Goal: Ask a question

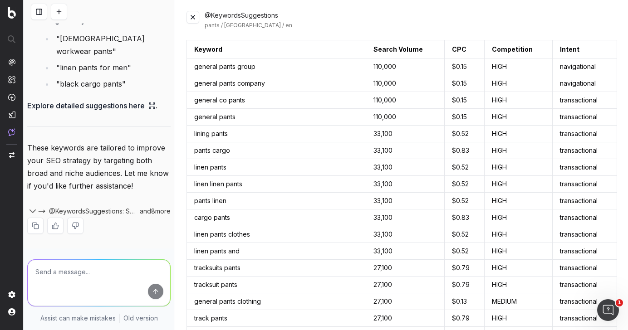
scroll to position [594, 0]
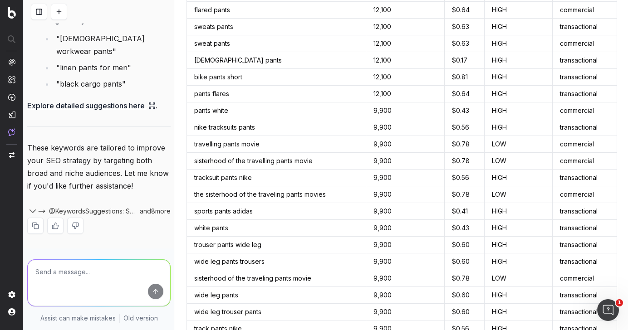
click at [111, 273] on textarea at bounding box center [99, 283] width 142 height 46
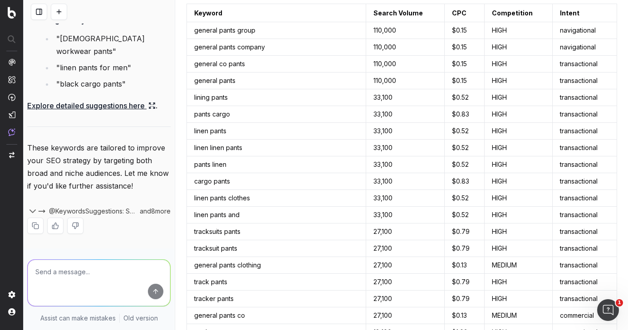
scroll to position [0, 0]
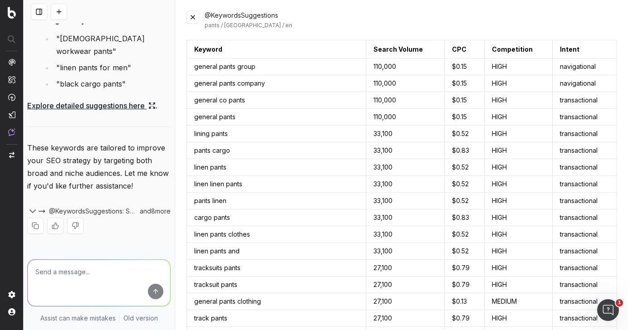
click at [195, 12] on button at bounding box center [193, 17] width 13 height 13
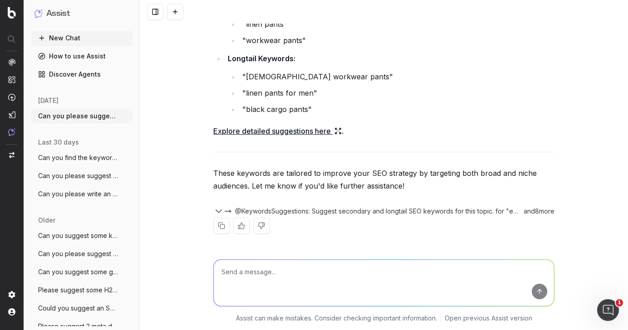
scroll to position [4425, 0]
click at [261, 280] on textarea at bounding box center [384, 283] width 340 height 46
paste textarea "Plus Size Shirt Dresses [GEOGRAPHIC_DATA]"
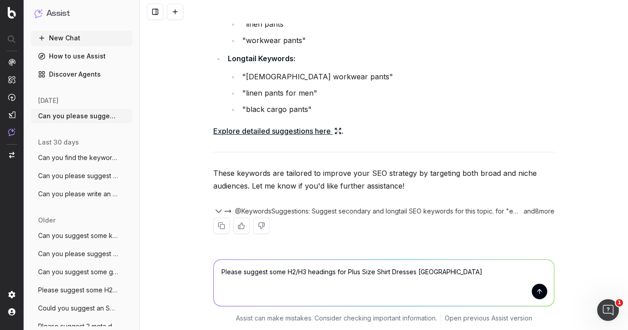
drag, startPoint x: 349, startPoint y: 271, endPoint x: 489, endPoint y: 267, distance: 139.4
click at [489, 267] on textarea "Please suggest some H2/H3 headings for Plus Size Shirt Dresses [GEOGRAPHIC_DATA]" at bounding box center [384, 283] width 340 height 46
drag, startPoint x: 456, startPoint y: 271, endPoint x: 348, endPoint y: 275, distance: 107.6
click at [348, 275] on textarea "Please suggest some H2/H3 headings for Plus Size Shirt Dresses [GEOGRAPHIC_DATA]" at bounding box center [384, 283] width 340 height 46
paste textarea "[URL][DOMAIN_NAME]"
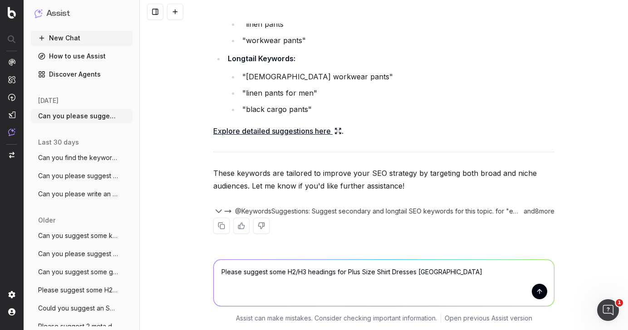
type textarea "Please suggest some H2/H3 headings for [URL][DOMAIN_NAME]"
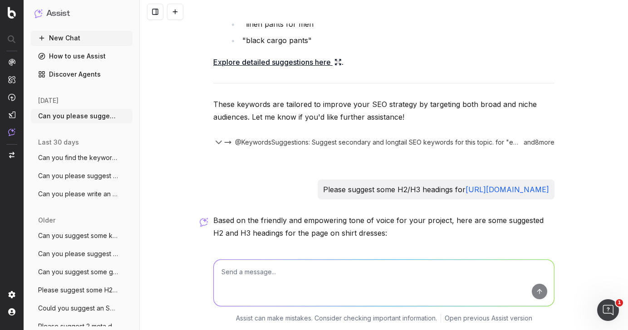
scroll to position [4813, 0]
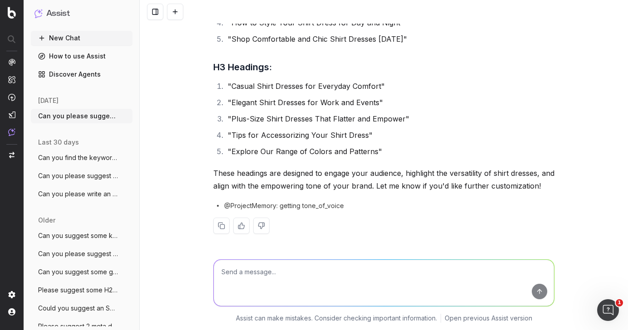
click at [260, 282] on textarea at bounding box center [384, 283] width 340 height 46
type textarea "S"
paste textarea "[URL][DOMAIN_NAME] [URL][DOMAIN_NAME] [URL][DOMAIN_NAME] [URL][DOMAIN_NAME] [UR…"
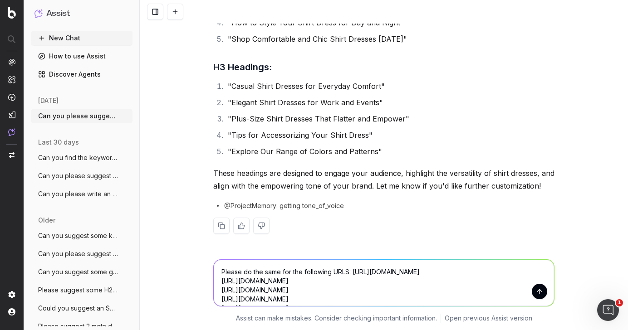
scroll to position [4828, 0]
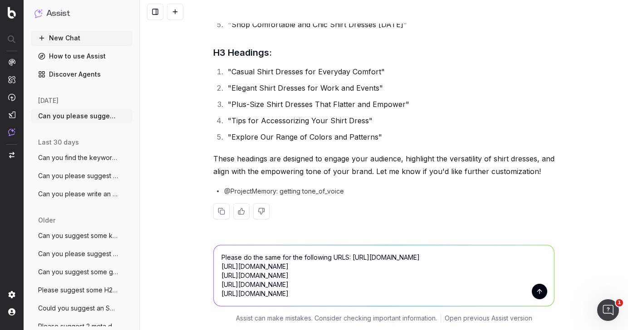
type textarea "Please do the same for the following URLS: [URL][DOMAIN_NAME] [URL][DOMAIN_NAME…"
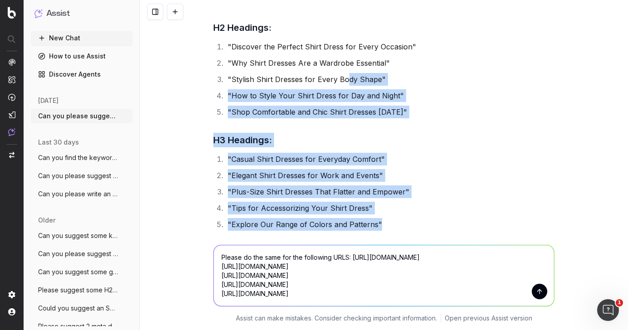
scroll to position [4715, 0]
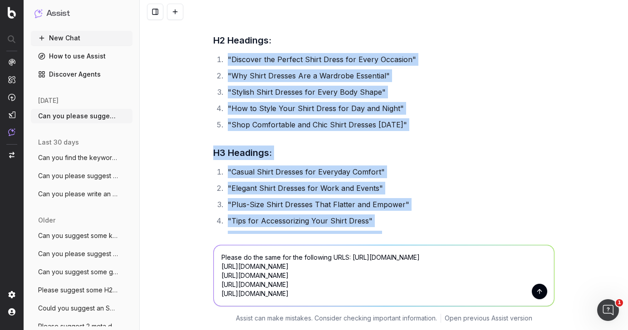
drag, startPoint x: 383, startPoint y: 139, endPoint x: 229, endPoint y: 73, distance: 167.1
click at [229, 73] on div "Based on the friendly and empowering tone of voice for your project, here are s…" at bounding box center [383, 163] width 341 height 341
copy div ""Discover the Perfect Shirt Dress for Every Occasion" "Why Shirt Dresses Are a …"
click at [539, 296] on button "submit" at bounding box center [539, 291] width 15 height 15
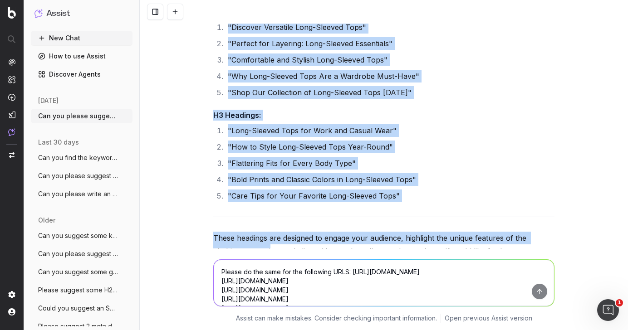
scroll to position [6259, 0]
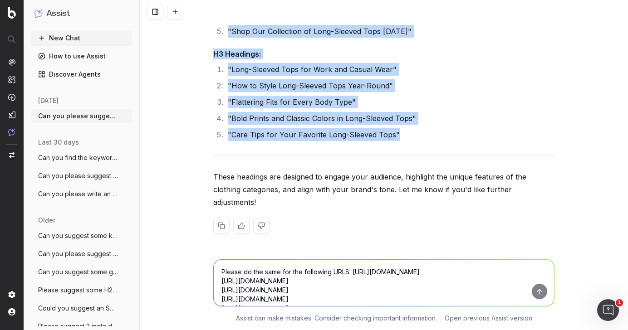
drag, startPoint x: 214, startPoint y: 113, endPoint x: 436, endPoint y: 149, distance: 224.8
copy div "1. Favourite Dresses H2 Headings: "Your Favourite Dresses, All in One Place" "T…"
